Goal: Task Accomplishment & Management: Manage account settings

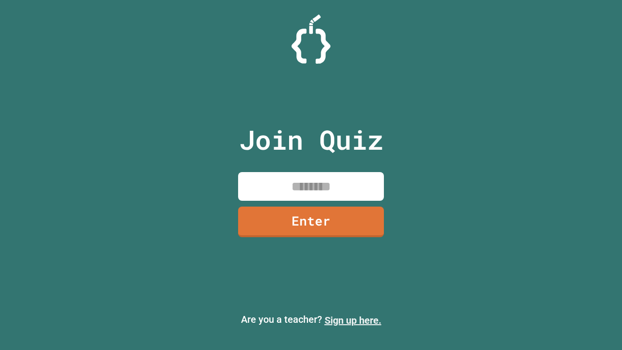
click at [353, 320] on link "Sign up here." at bounding box center [353, 321] width 57 height 12
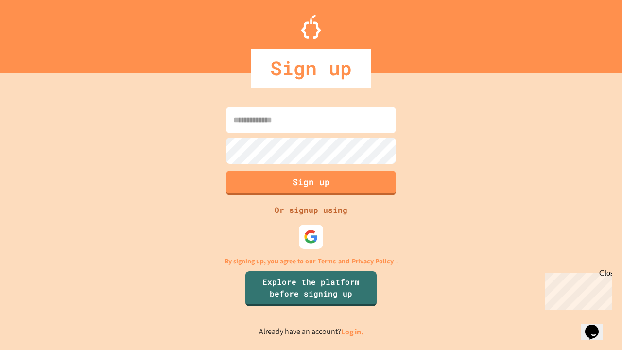
click at [353, 332] on link "Log in." at bounding box center [352, 332] width 22 height 10
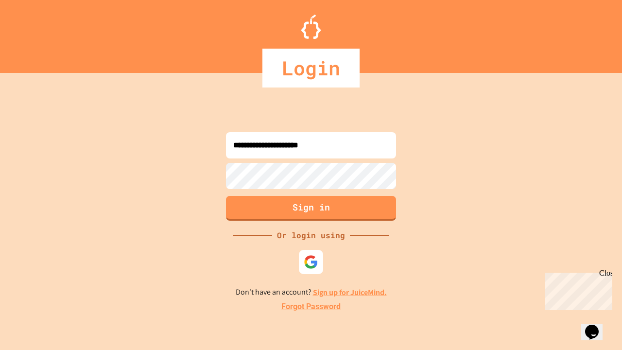
type input "**********"
